Goal: Task Accomplishment & Management: Use online tool/utility

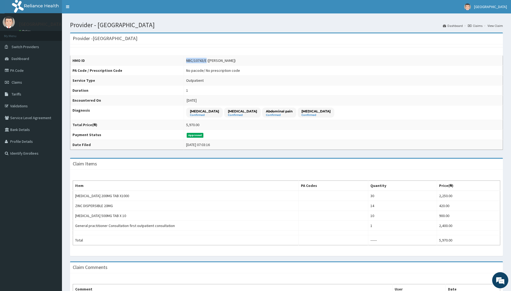
drag, startPoint x: 196, startPoint y: 61, endPoint x: 216, endPoint y: 59, distance: 20.2
click at [216, 59] on div "NBC/10743/E (Janet Ayanlowo)" at bounding box center [211, 60] width 50 height 5
copy div "NBC/10743/E"
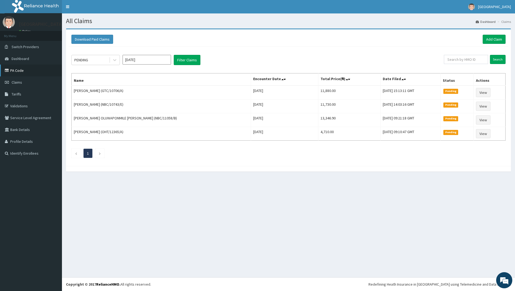
click at [16, 70] on link "PA Code" at bounding box center [31, 71] width 62 height 12
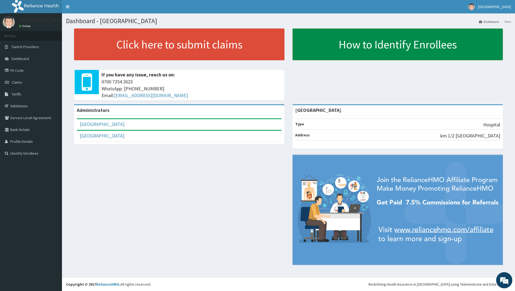
drag, startPoint x: 486, startPoint y: 86, endPoint x: 386, endPoint y: 40, distance: 110.4
click at [486, 86] on div "Click here to submit claims If you have any issue, reach us on: 0700 7354 2623 …" at bounding box center [288, 67] width 445 height 76
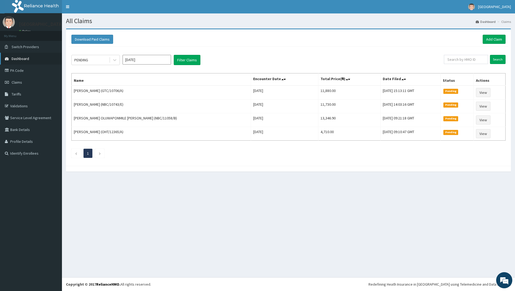
click at [19, 59] on span "Dashboard" at bounding box center [20, 58] width 17 height 5
click at [17, 81] on span "Claims" at bounding box center [17, 82] width 10 height 5
click at [18, 94] on span "Tariffs" at bounding box center [17, 94] width 10 height 5
click at [18, 71] on link "PA Code" at bounding box center [31, 71] width 62 height 12
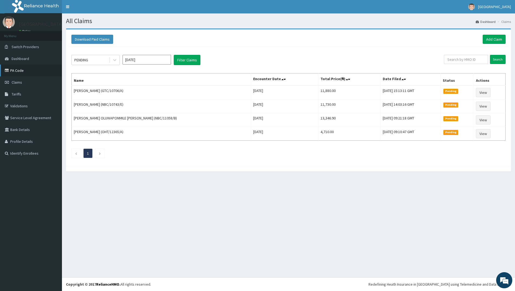
click at [18, 71] on link "PA Code" at bounding box center [31, 71] width 62 height 12
